Goal: Check status: Check status

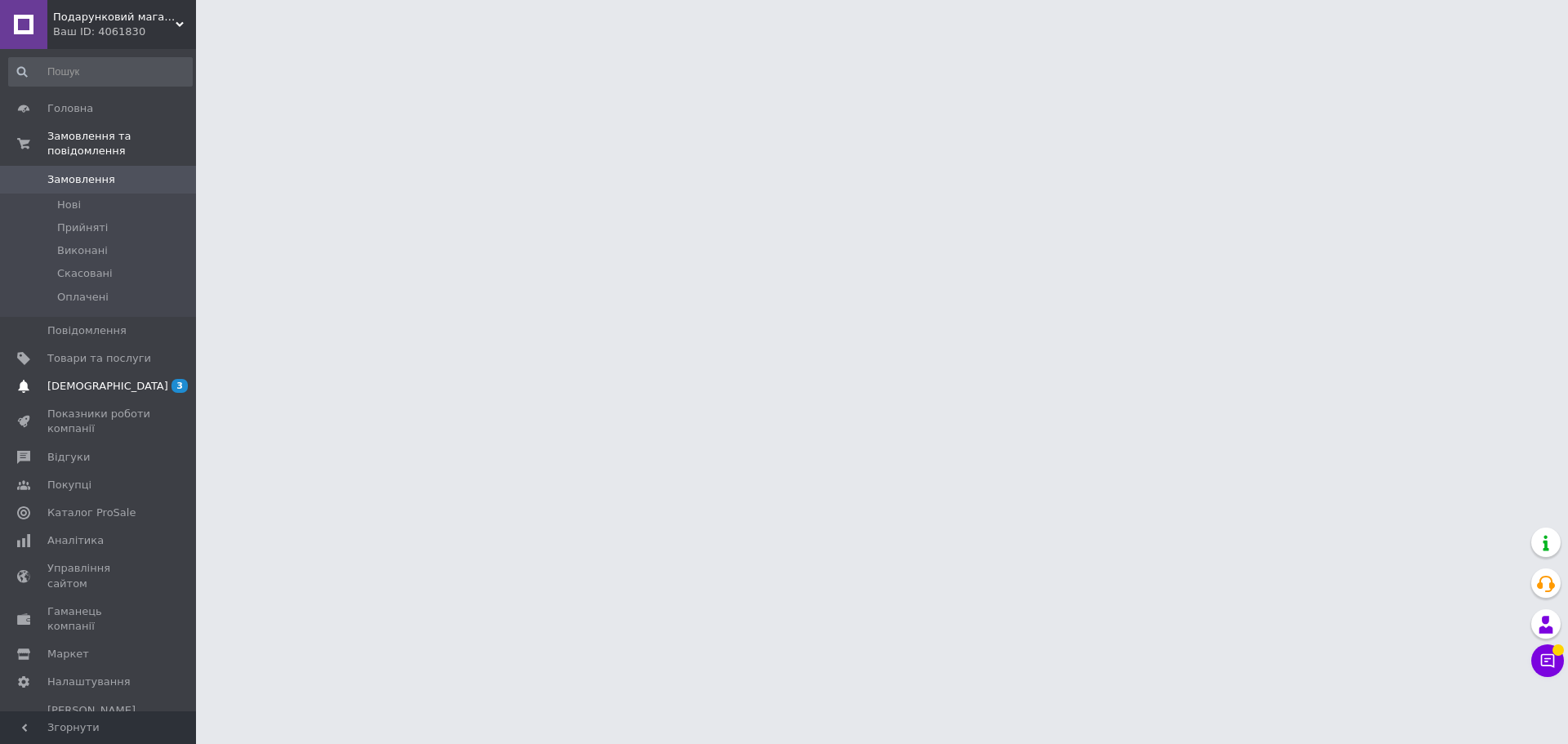
click at [78, 379] on span "[DEMOGRAPHIC_DATA]" at bounding box center [107, 386] width 120 height 14
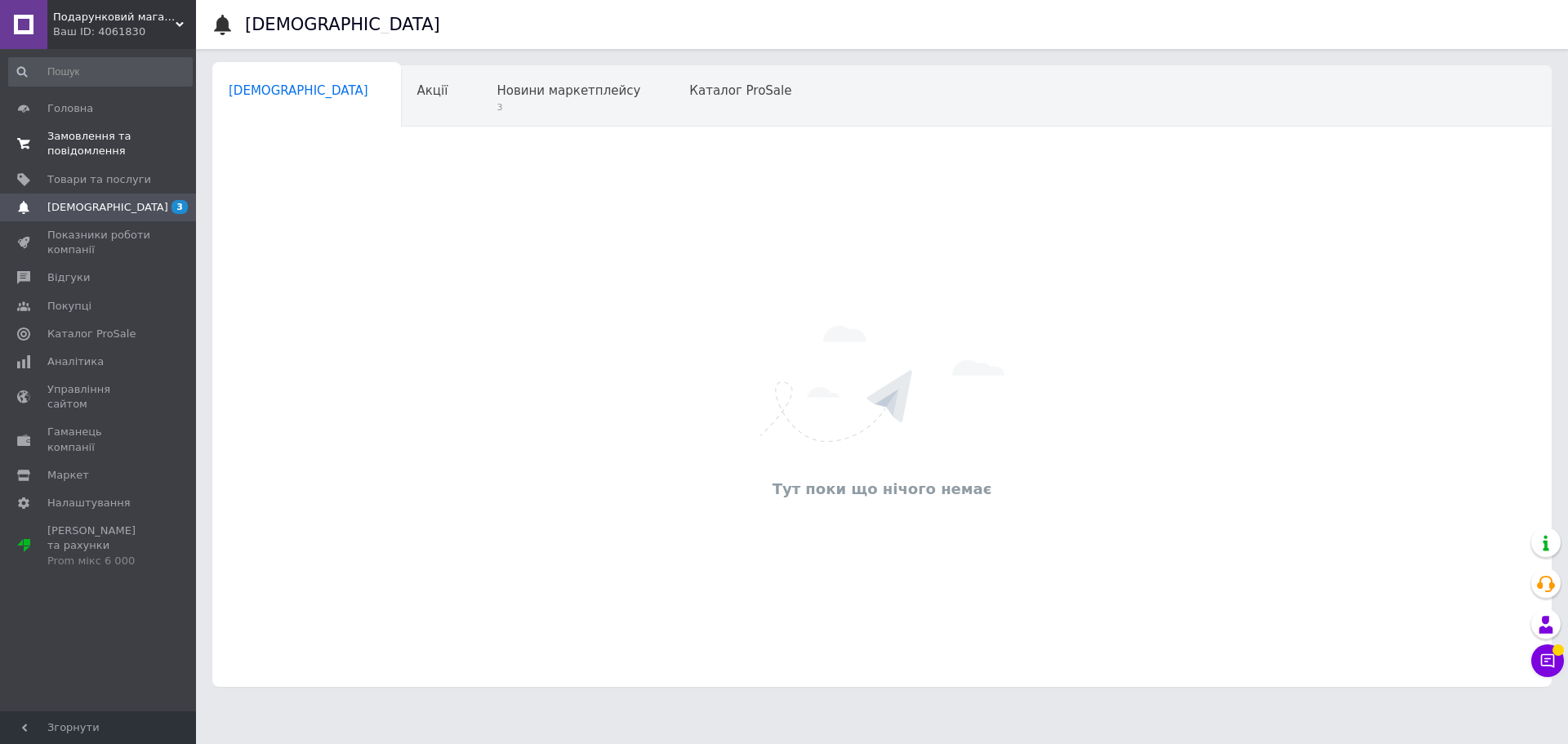
click at [103, 148] on span "Замовлення та повідомлення" at bounding box center [99, 143] width 103 height 29
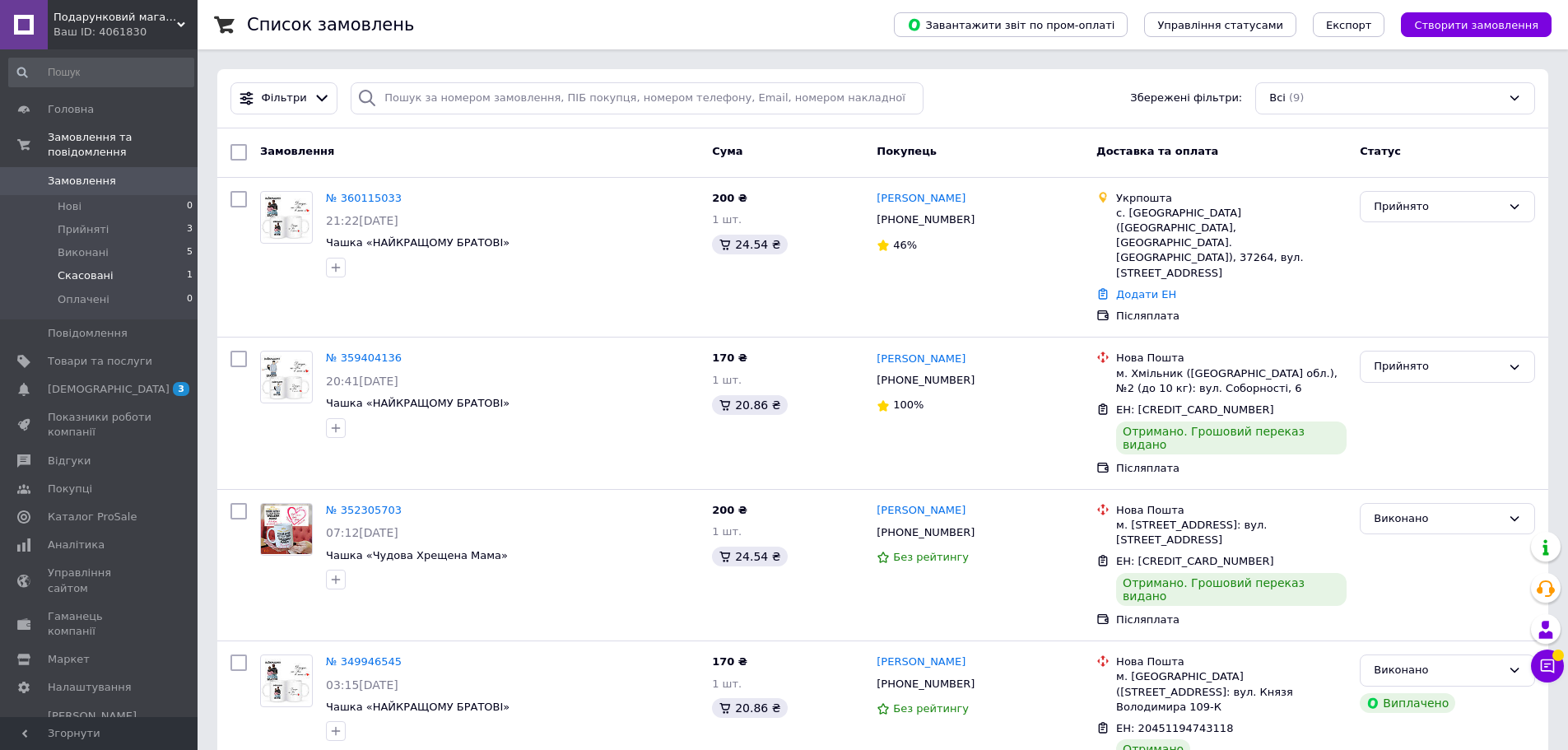
click at [129, 264] on li "Скасовані 1" at bounding box center [101, 275] width 203 height 23
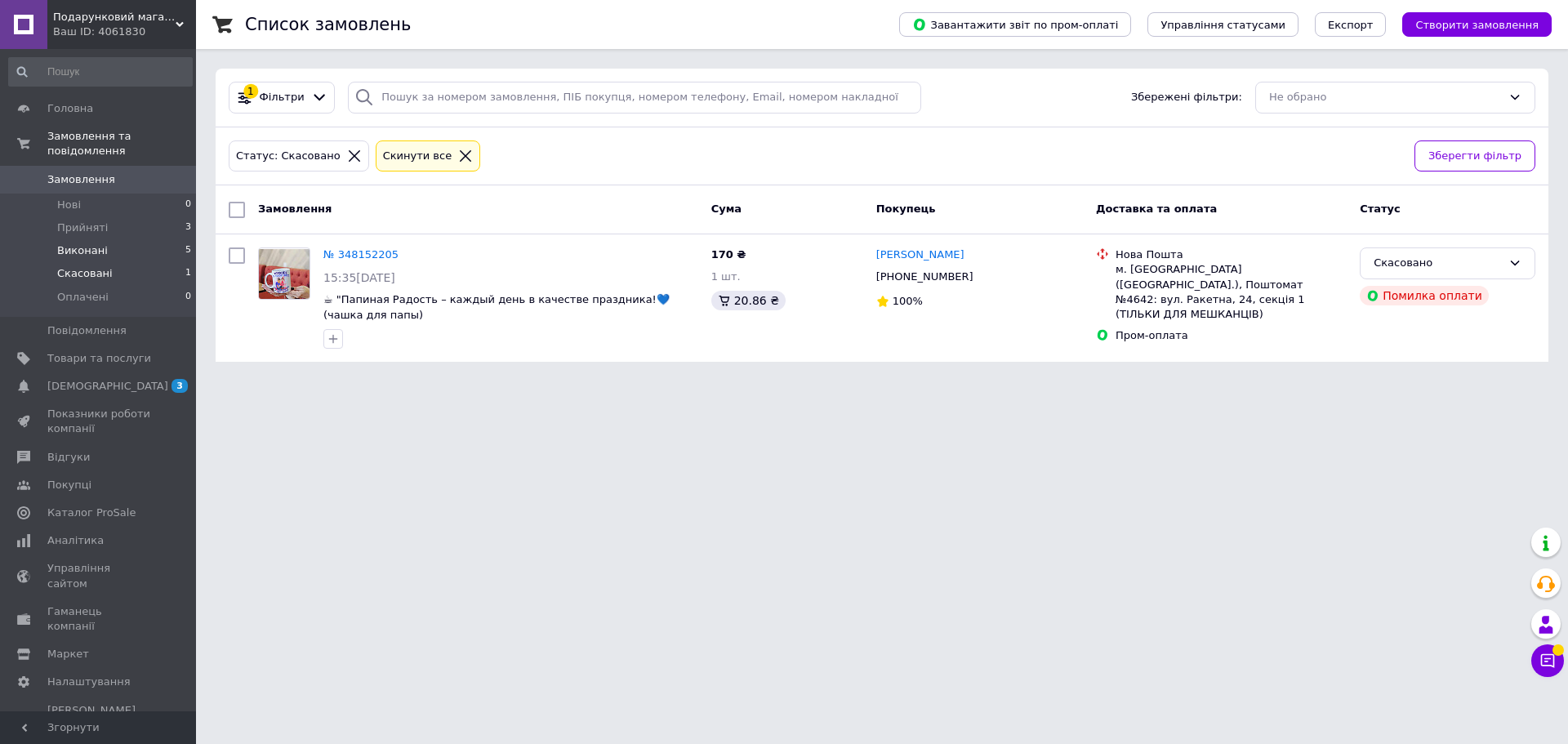
click at [91, 244] on span "Виконані" at bounding box center [82, 251] width 51 height 14
